Goal: Information Seeking & Learning: Learn about a topic

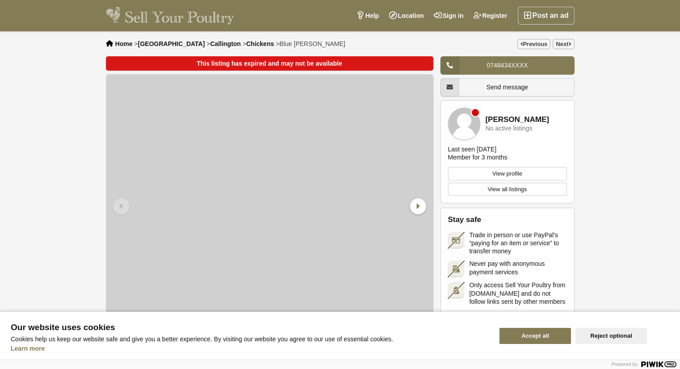
scroll to position [179, 0]
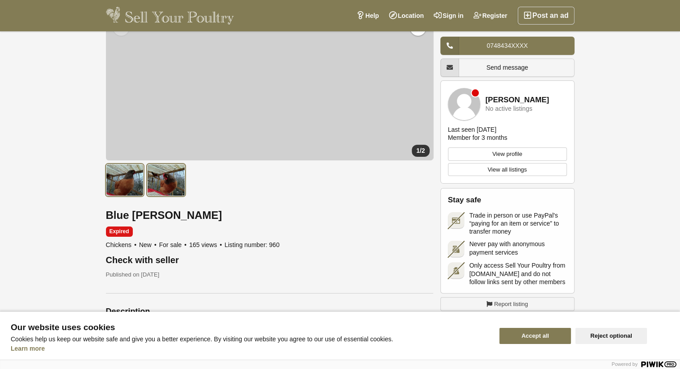
click at [170, 175] on img at bounding box center [166, 180] width 38 height 32
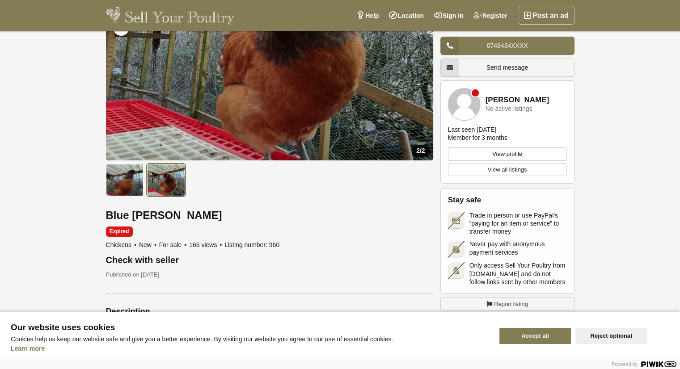
scroll to position [45, 0]
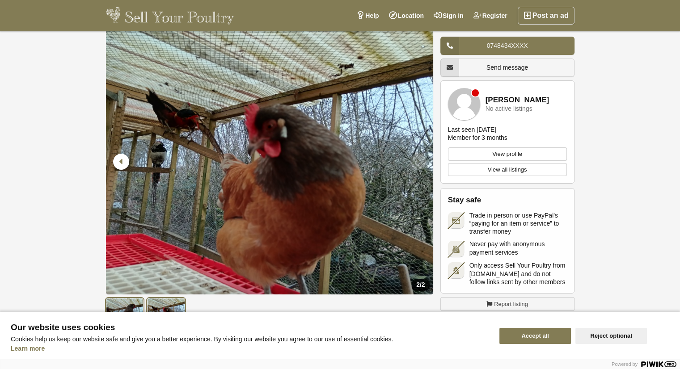
click at [128, 300] on img at bounding box center [125, 314] width 38 height 32
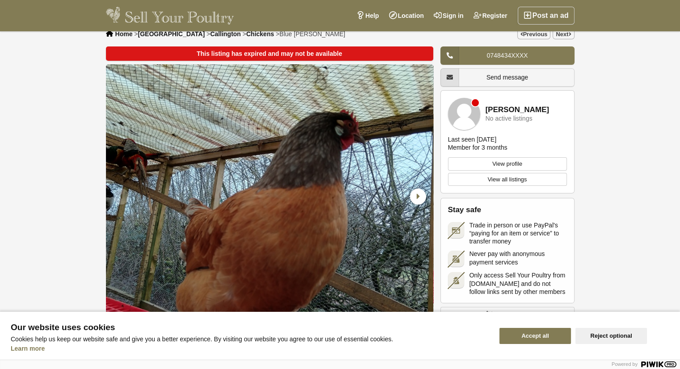
scroll to position [0, 0]
